Goal: Information Seeking & Learning: Learn about a topic

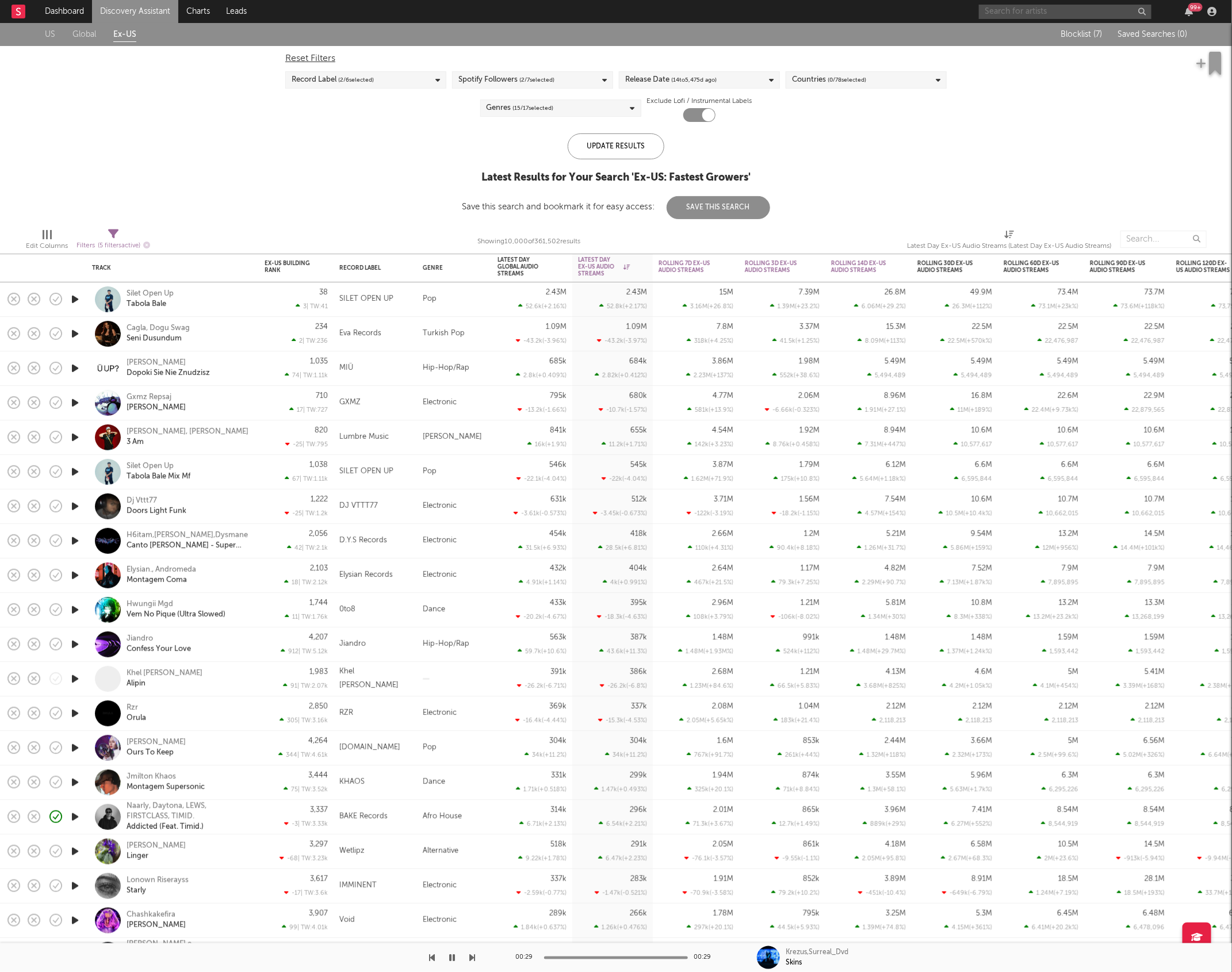
click at [1016, 12] on input "text" at bounding box center [1065, 11] width 172 height 14
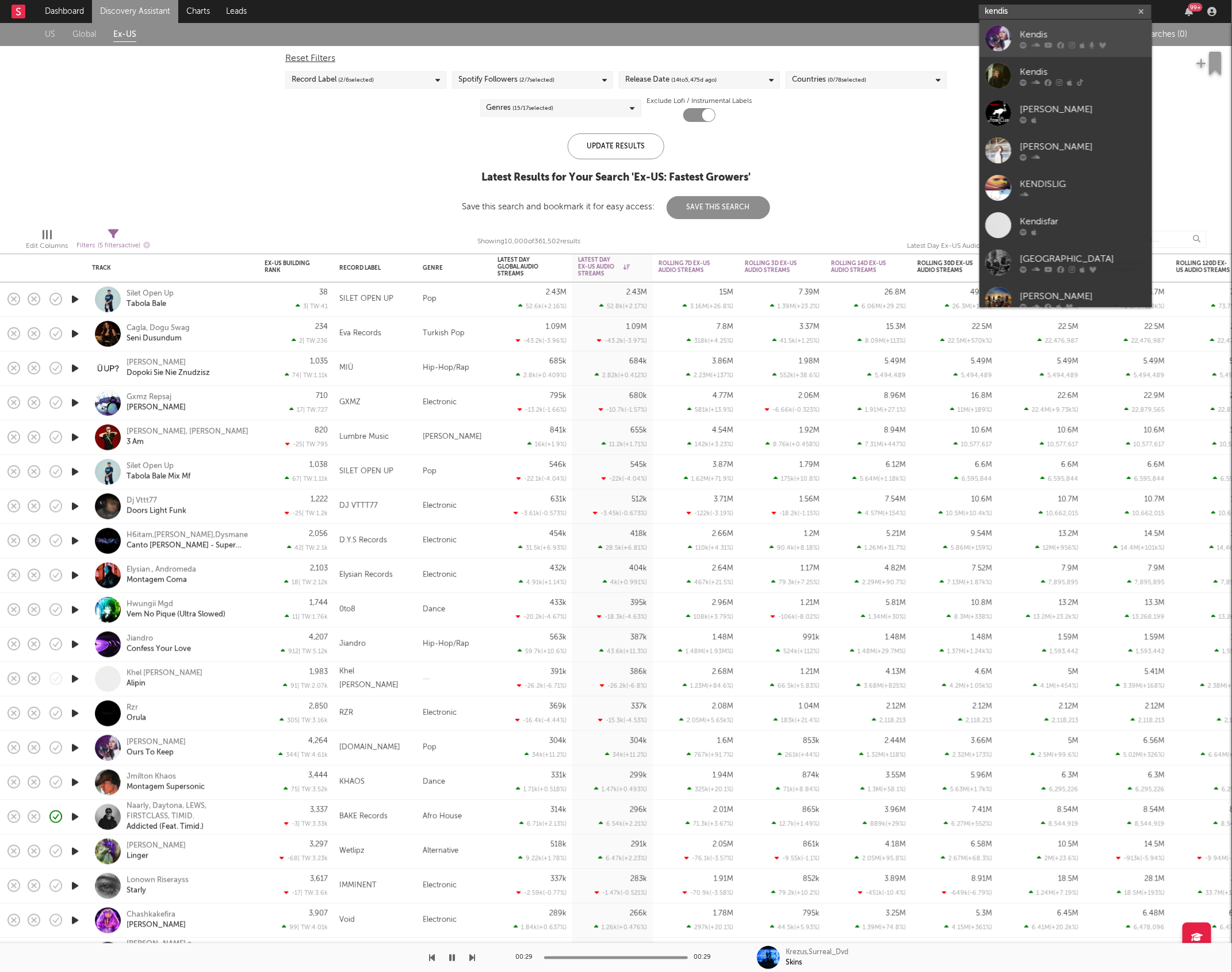
type input "kendis"
click at [1020, 12] on input "kendis" at bounding box center [1065, 11] width 172 height 14
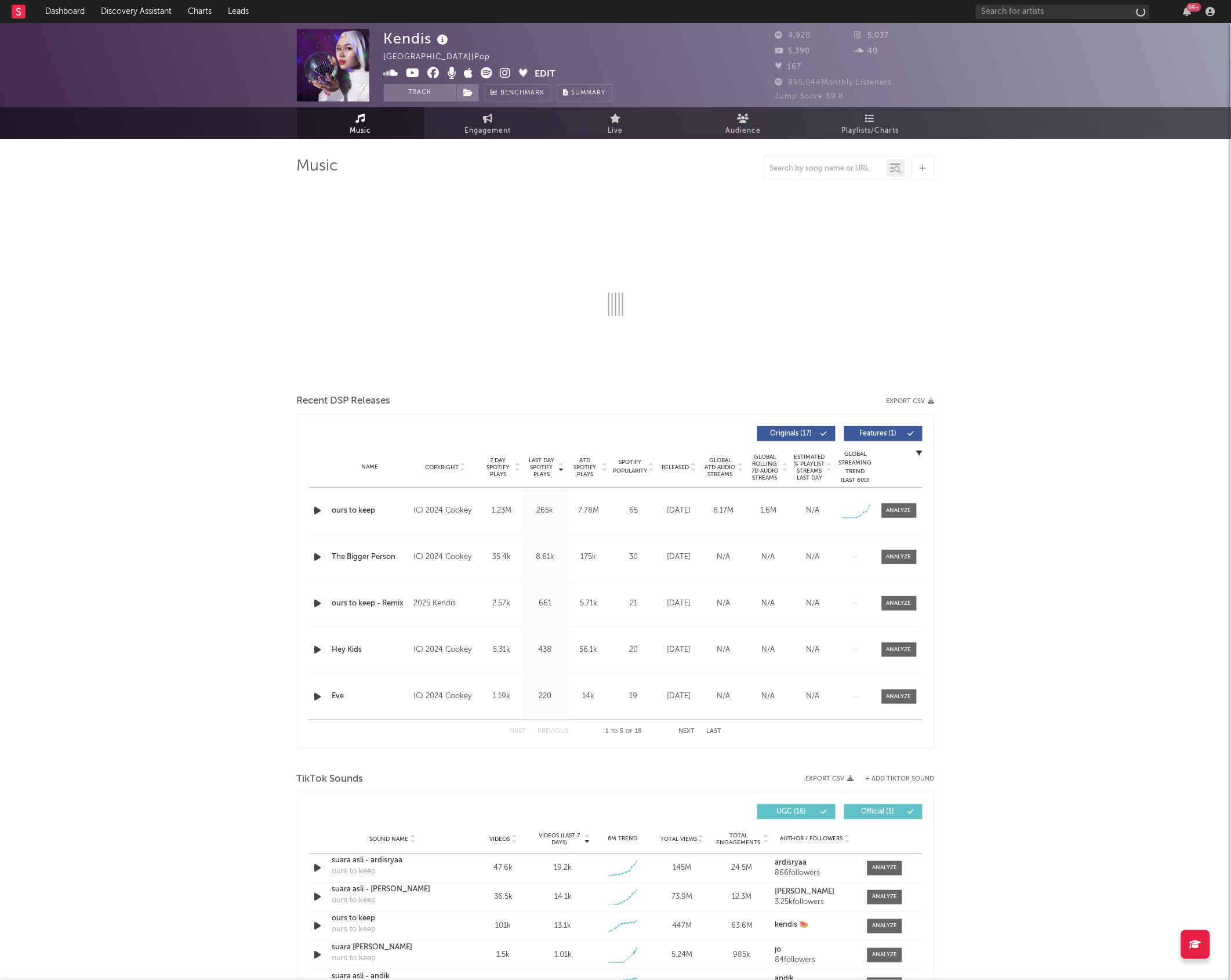
select select "6m"
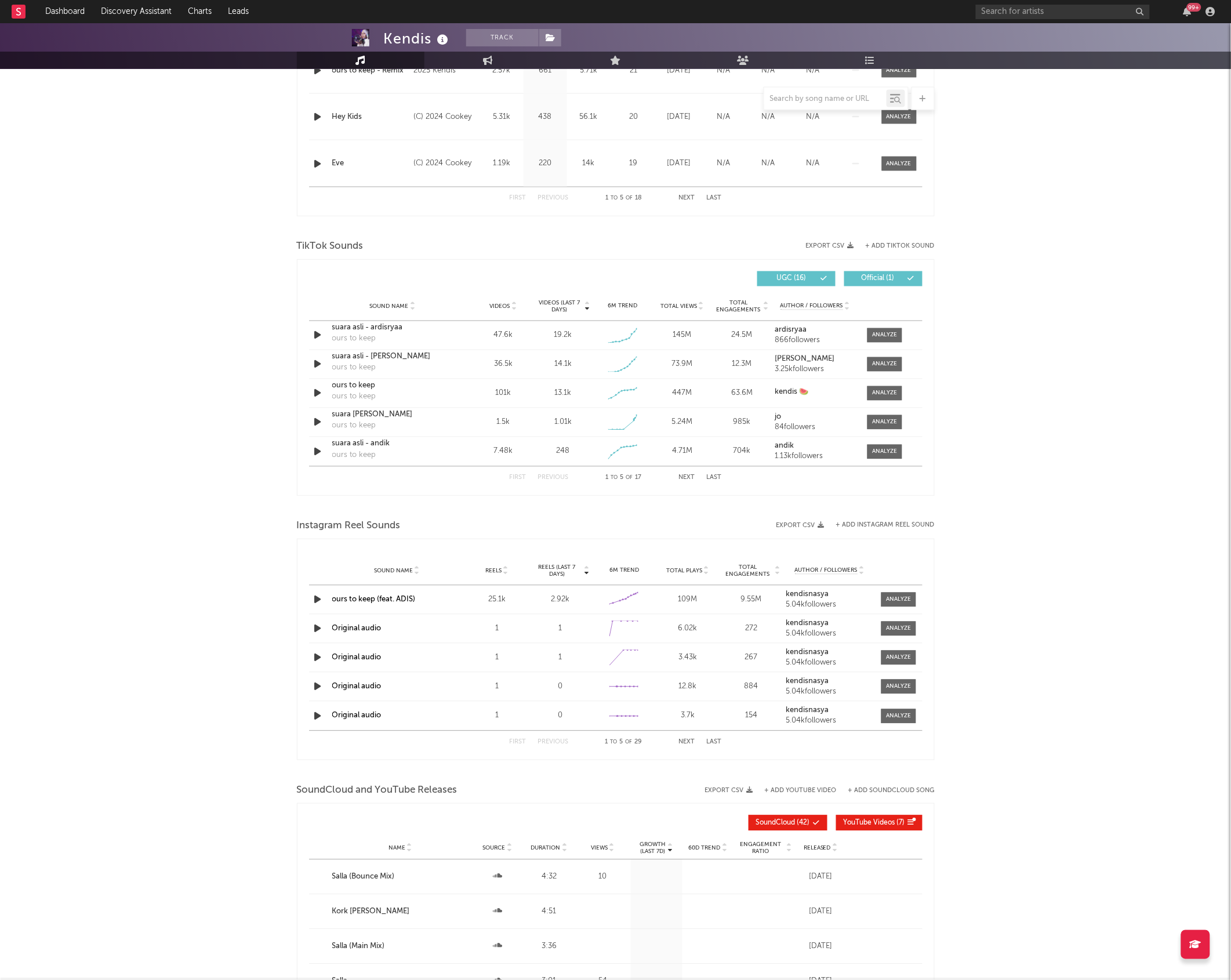
scroll to position [622, 0]
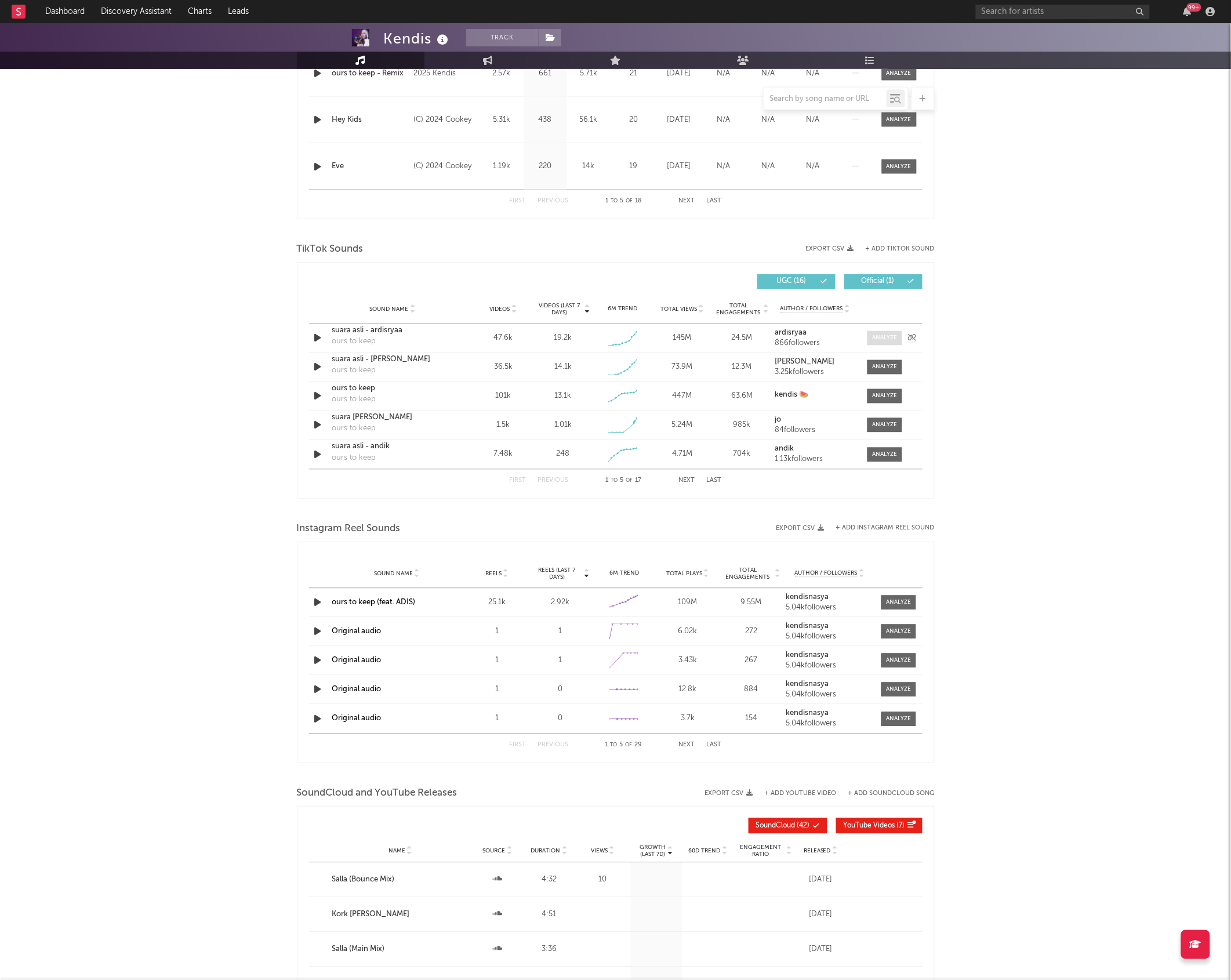
click at [887, 340] on div at bounding box center [884, 339] width 25 height 9
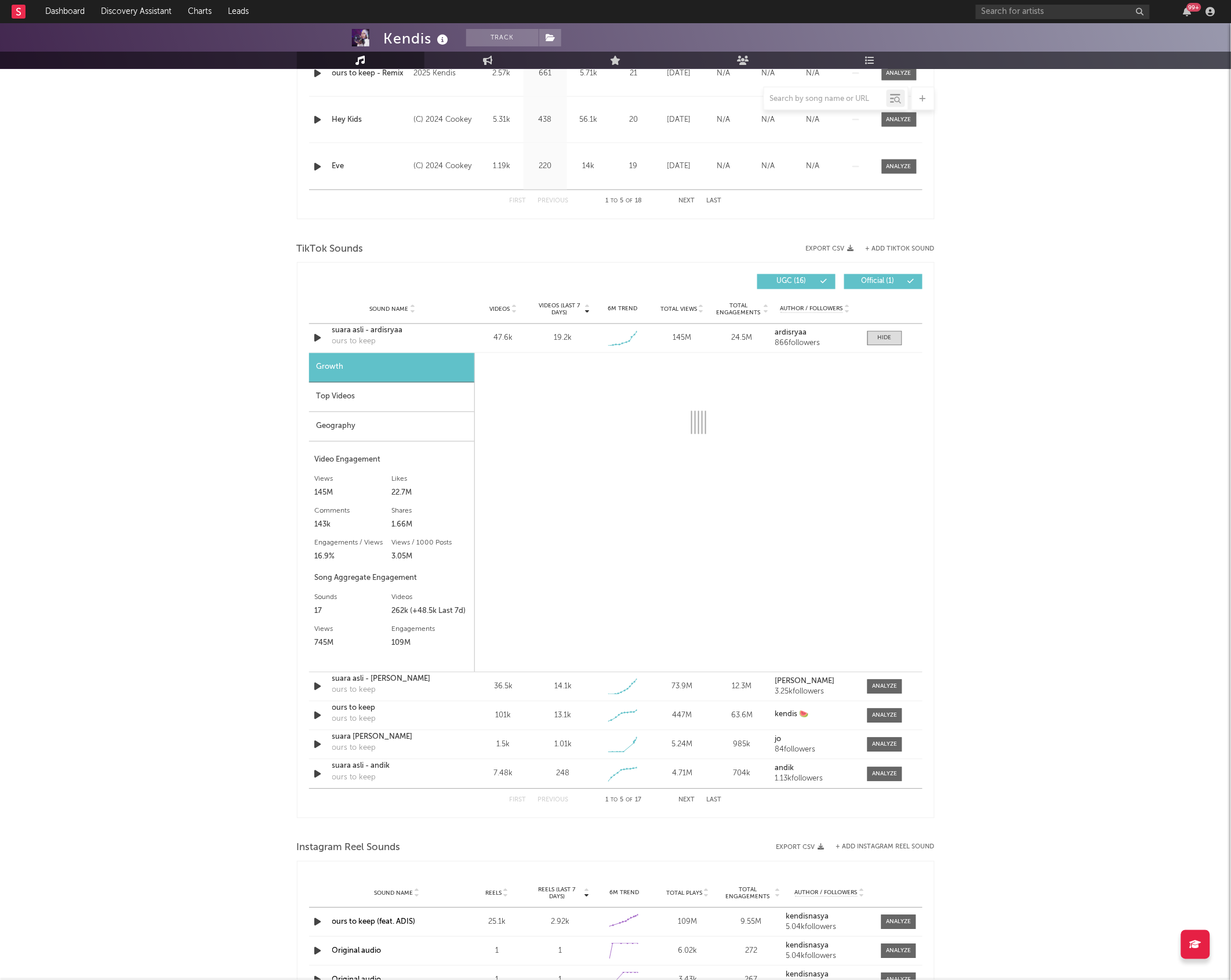
select select "1w"
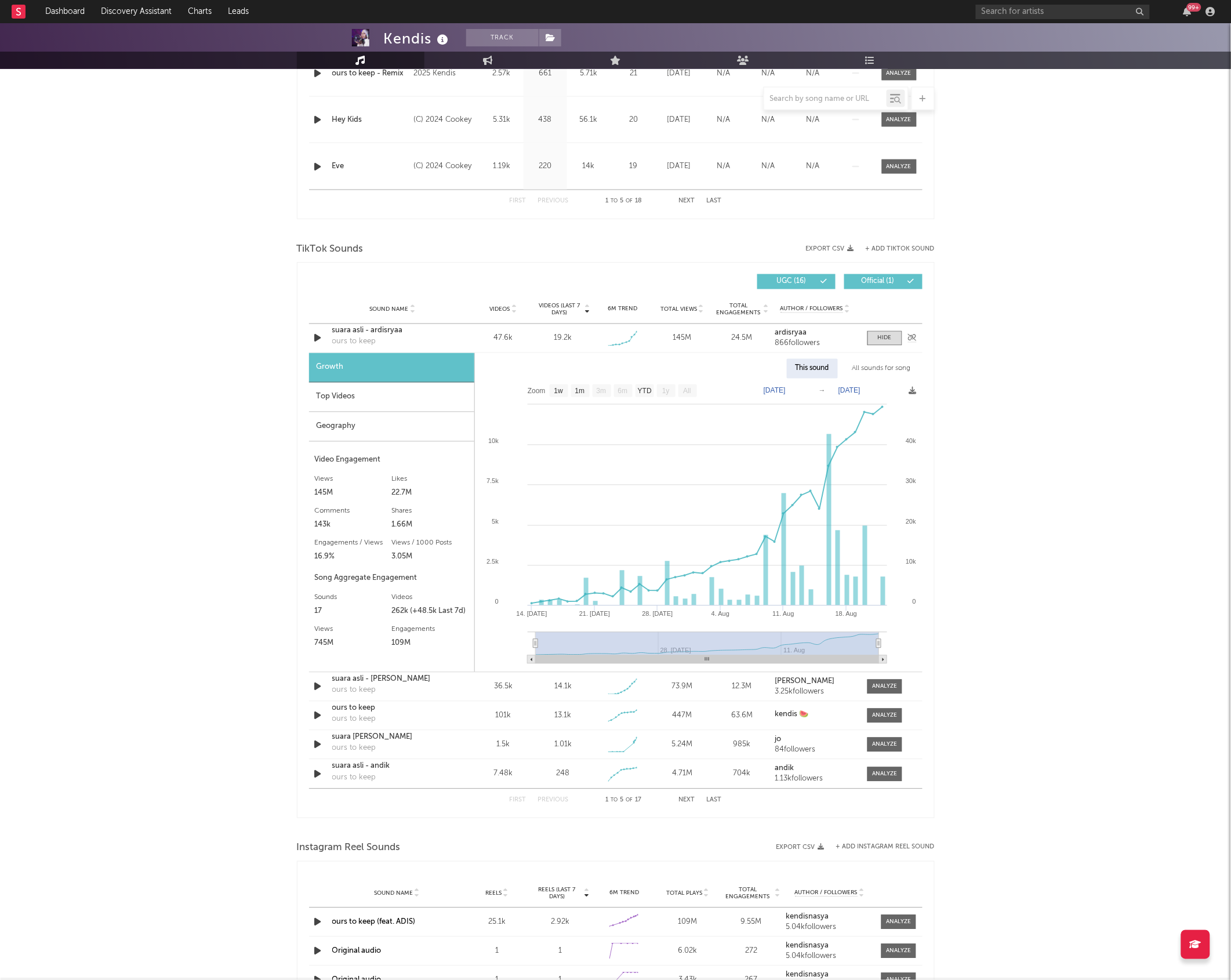
click at [881, 349] on div "Sound Name suara asli - ardisryaa ours to keep Videos 47.6k Videos (last 7 days…" at bounding box center [616, 338] width 614 height 28
click at [884, 337] on div at bounding box center [884, 339] width 14 height 9
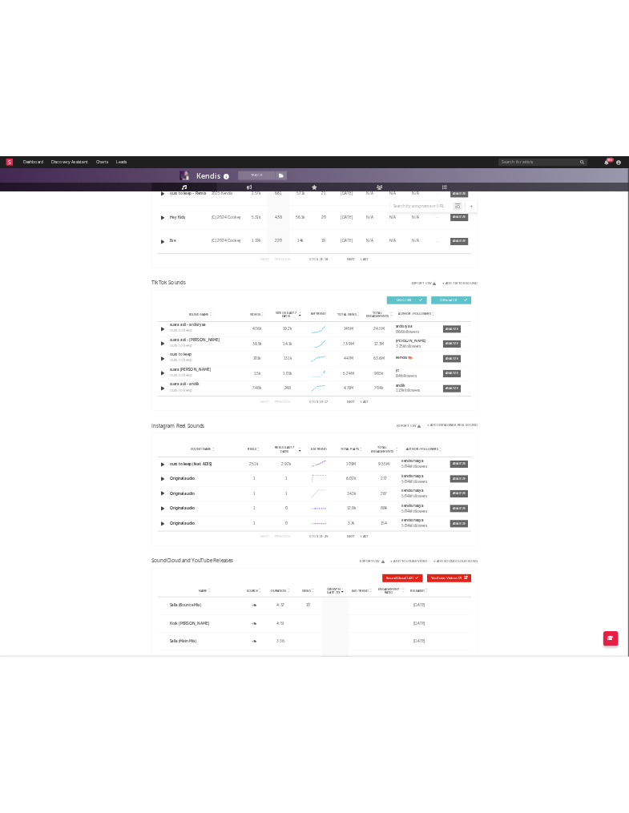
scroll to position [903, 0]
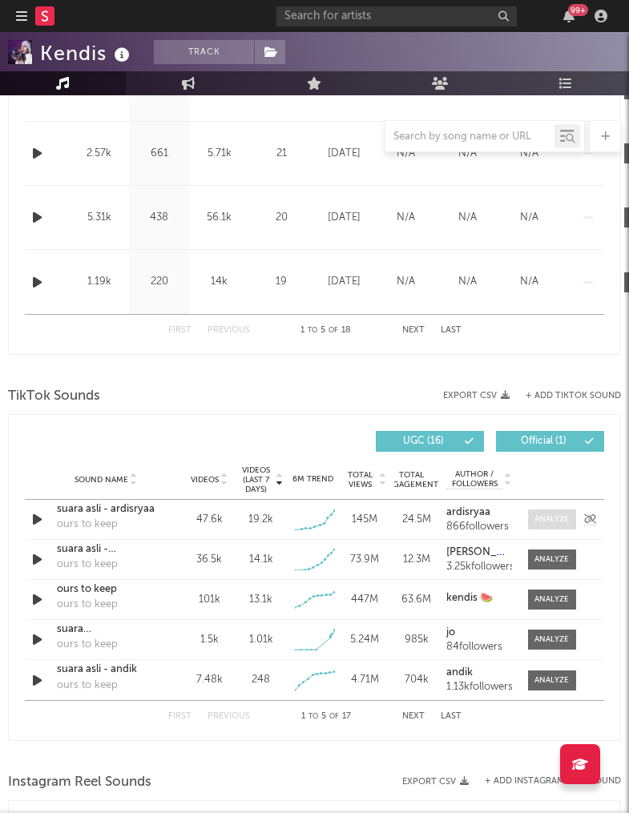
click at [553, 515] on div at bounding box center [552, 520] width 34 height 12
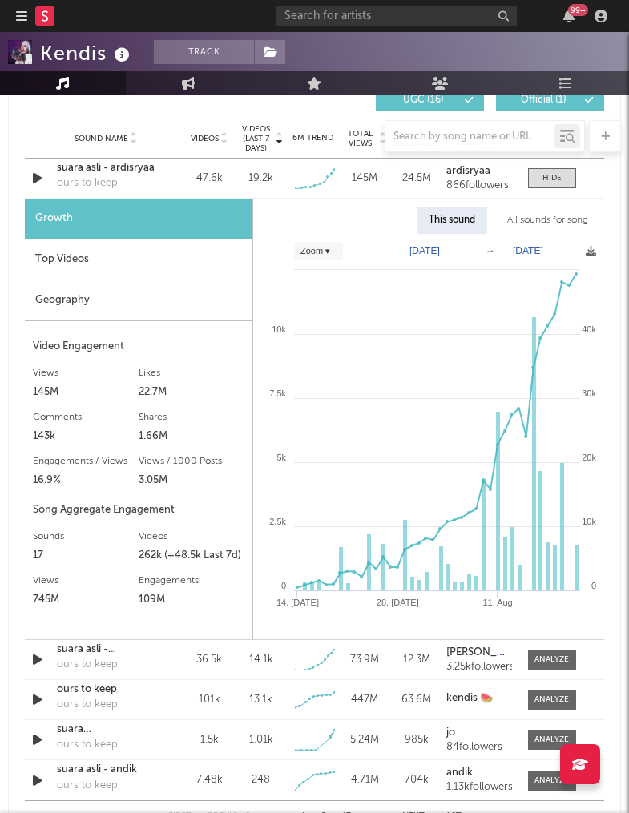
scroll to position [1229, 0]
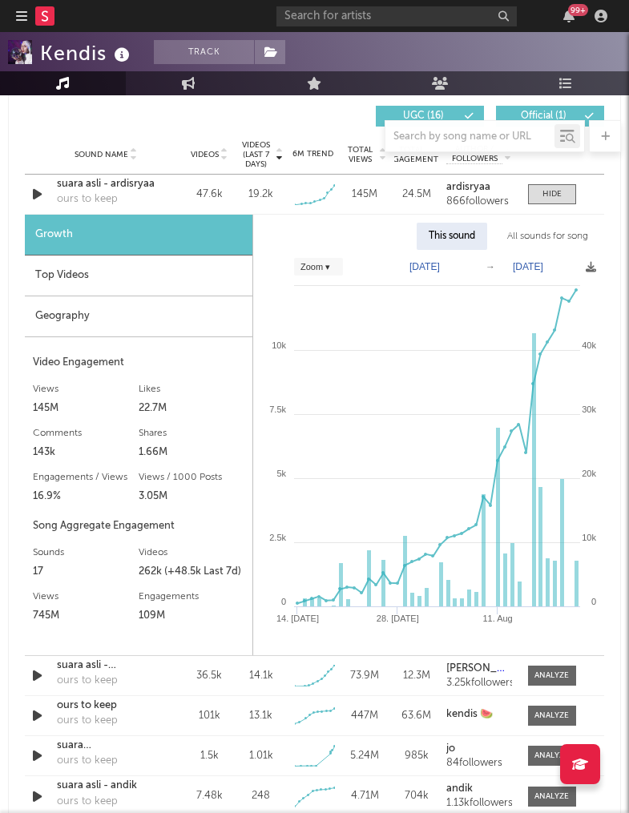
click at [94, 314] on div "Geography" at bounding box center [139, 317] width 228 height 41
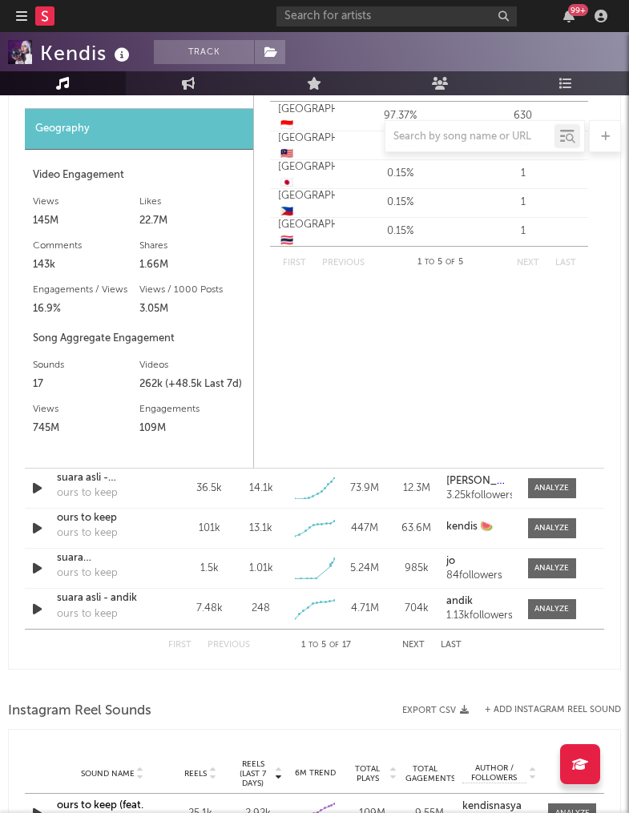
scroll to position [1417, 0]
click at [551, 486] on div at bounding box center [552, 488] width 34 height 12
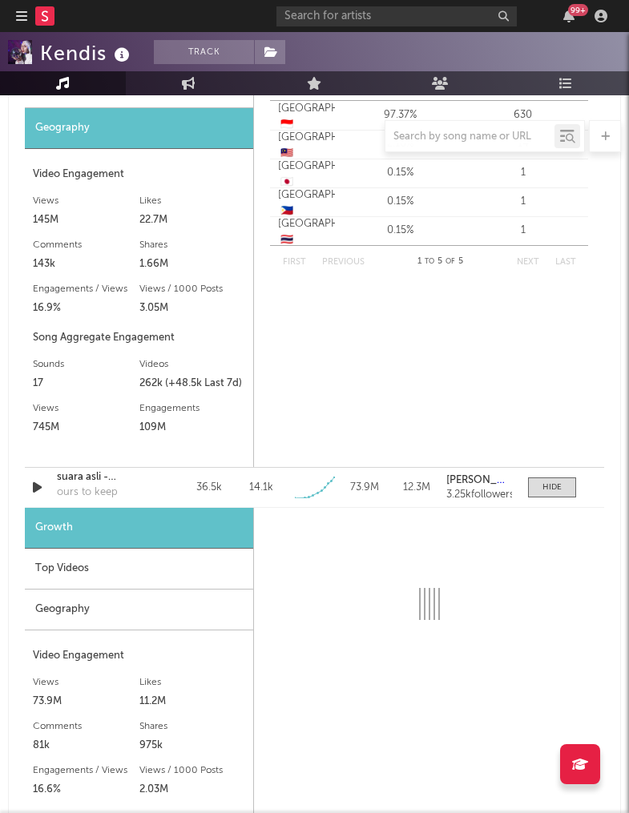
click at [125, 608] on div "Geography" at bounding box center [139, 610] width 228 height 41
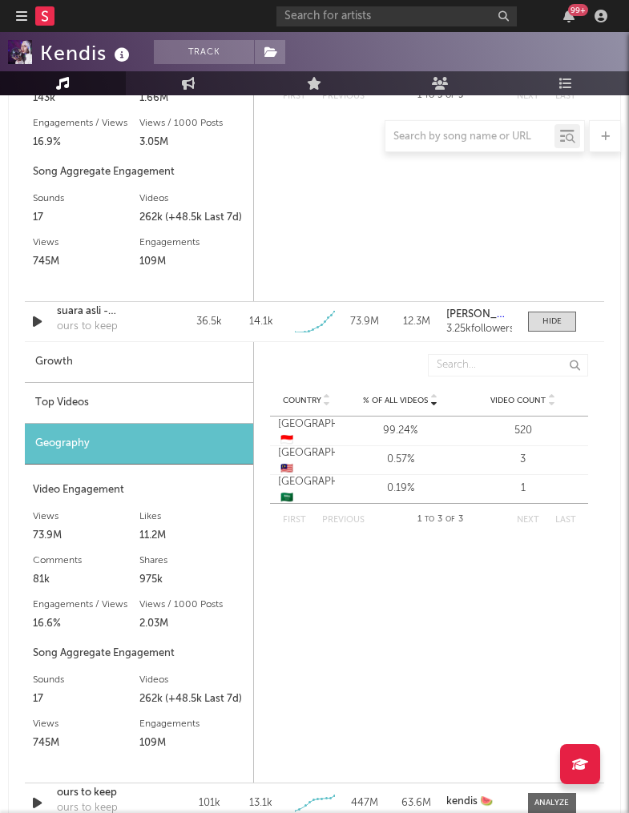
scroll to position [1681, 0]
